Goal: Find contact information: Find contact information

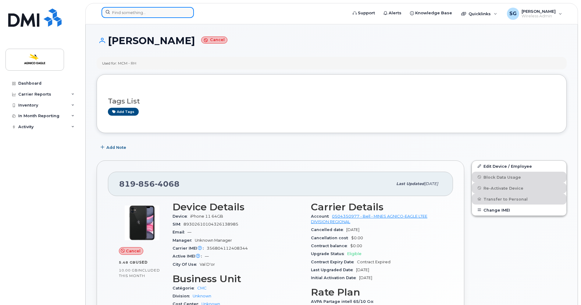
click at [167, 15] on input at bounding box center [147, 12] width 92 height 11
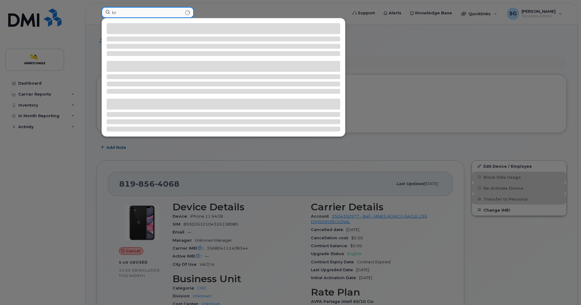
type input "b"
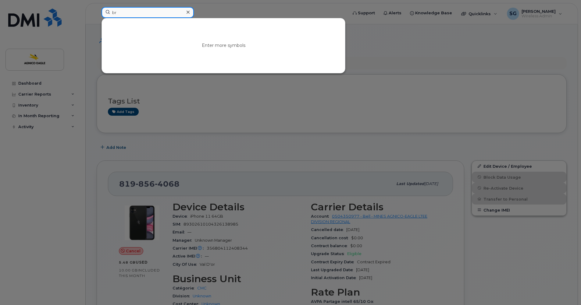
type input "b"
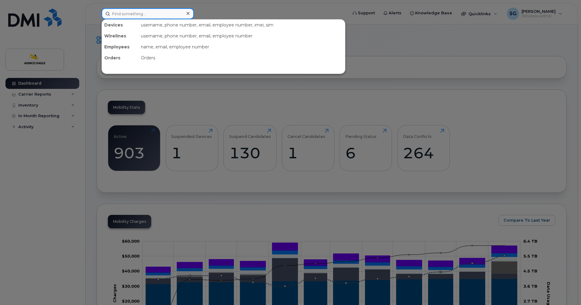
click at [140, 15] on input at bounding box center [147, 13] width 92 height 11
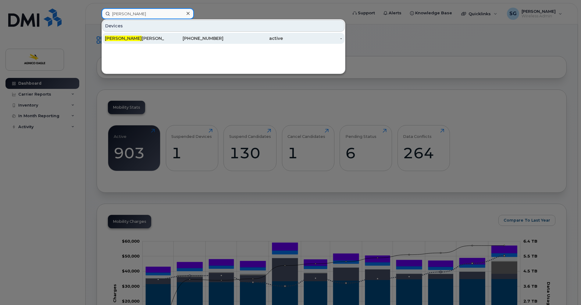
type input "brad"
click at [194, 41] on div "514-378-5251" at bounding box center [193, 38] width 59 height 6
